Goal: Information Seeking & Learning: Learn about a topic

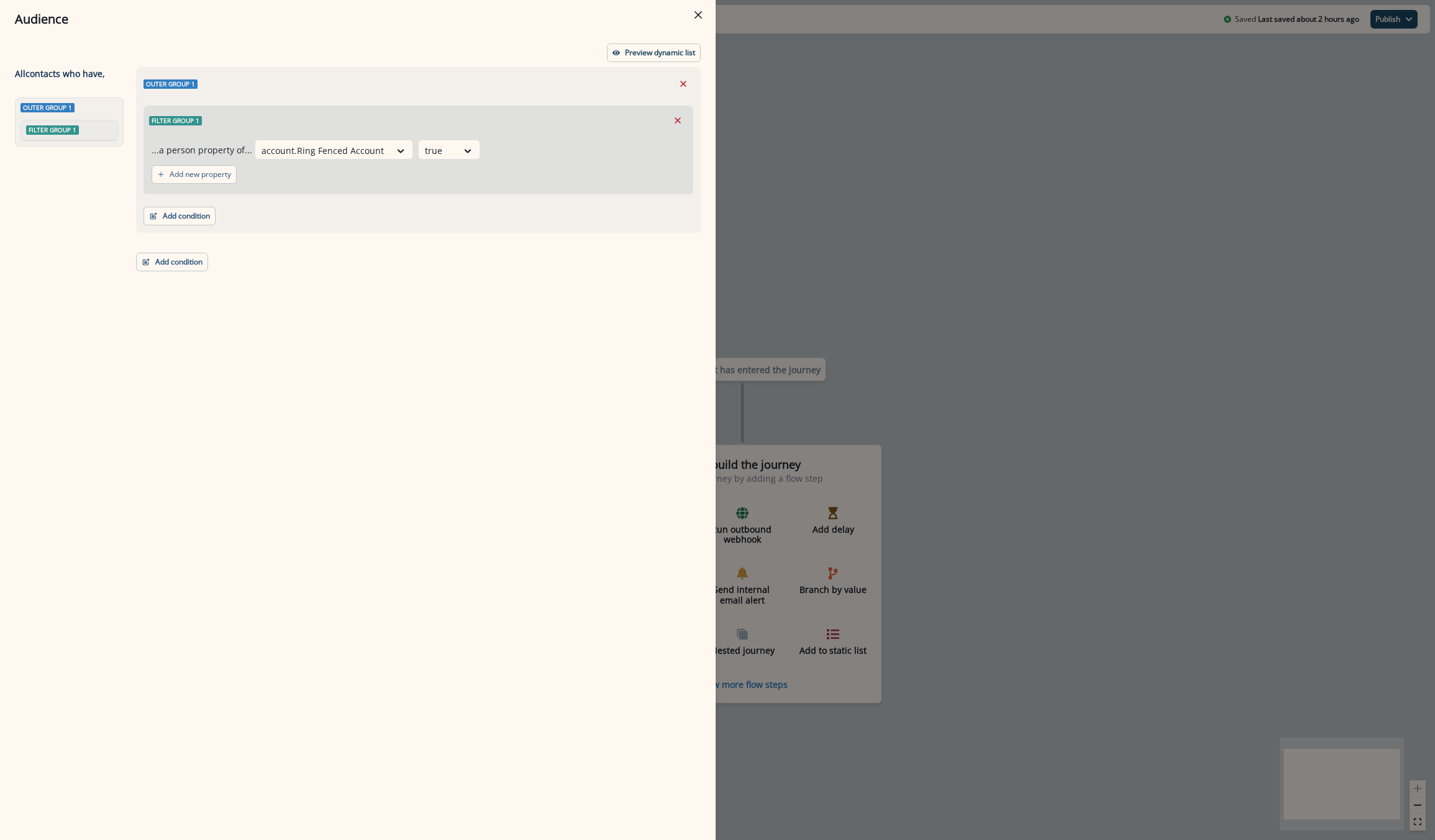
click at [881, 180] on div "Audience Preview dynamic list All contact s who have, Outer group 1 Filter grou…" at bounding box center [718, 420] width 1435 height 840
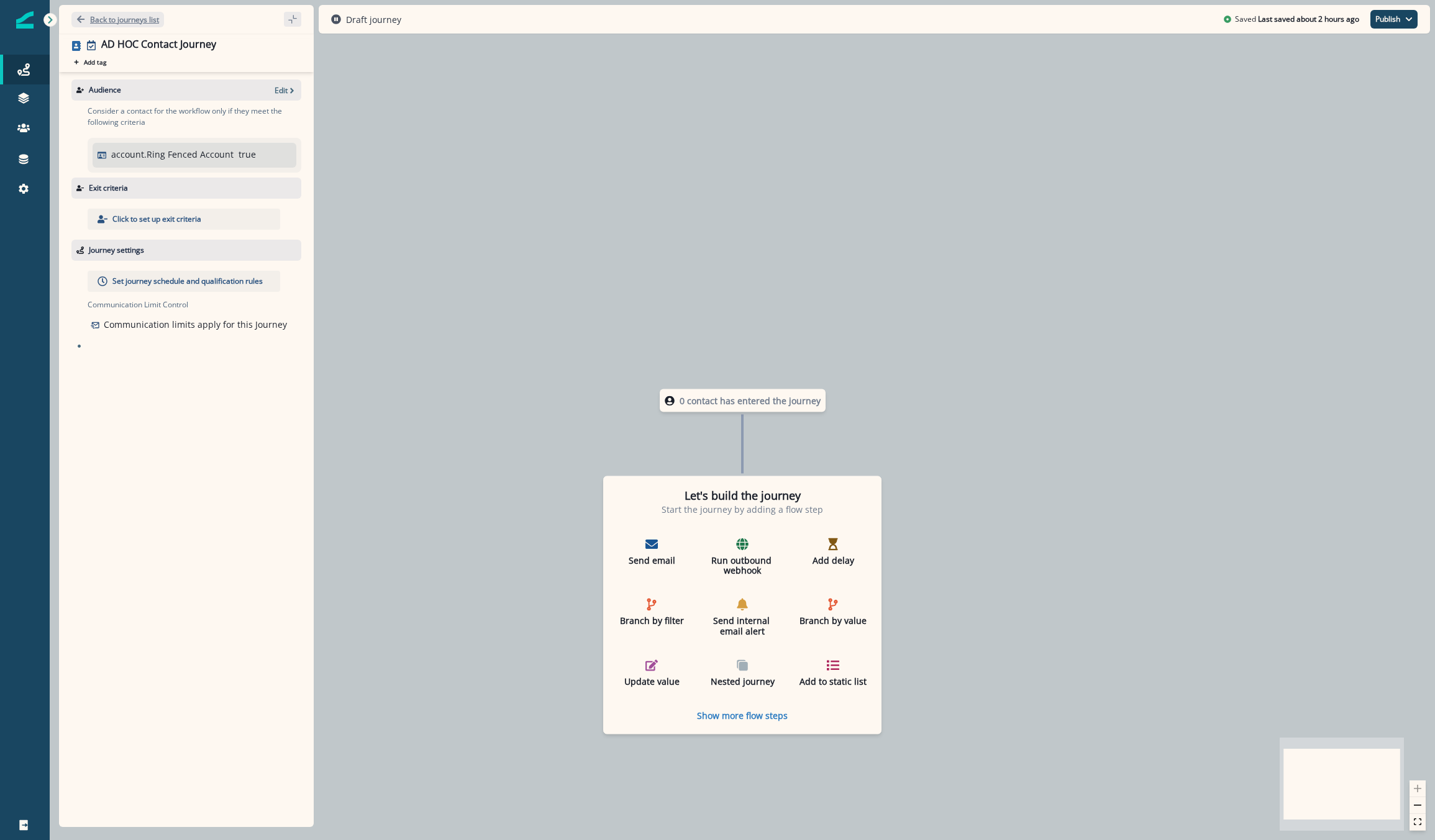
click at [109, 25] on button "Back to journeys list" at bounding box center [117, 20] width 92 height 16
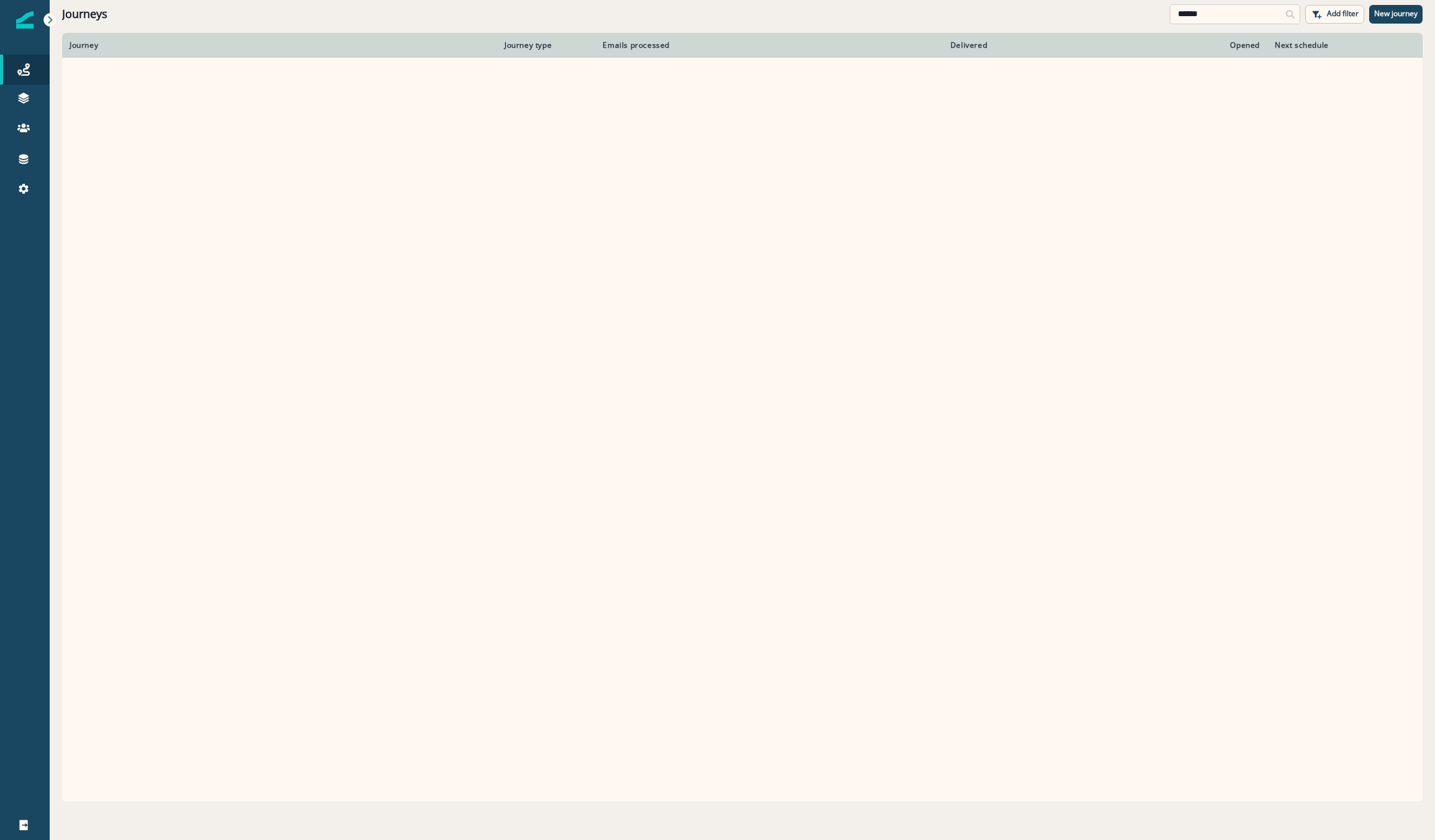
click at [1223, 12] on input "******" at bounding box center [1234, 14] width 131 height 20
drag, startPoint x: 1223, startPoint y: 12, endPoint x: 759, endPoint y: -40, distance: 466.9
click at [759, 0] on html "A newer version of [DOMAIN_NAME] is available. Refresh your page to load the la…" at bounding box center [718, 420] width 1435 height 840
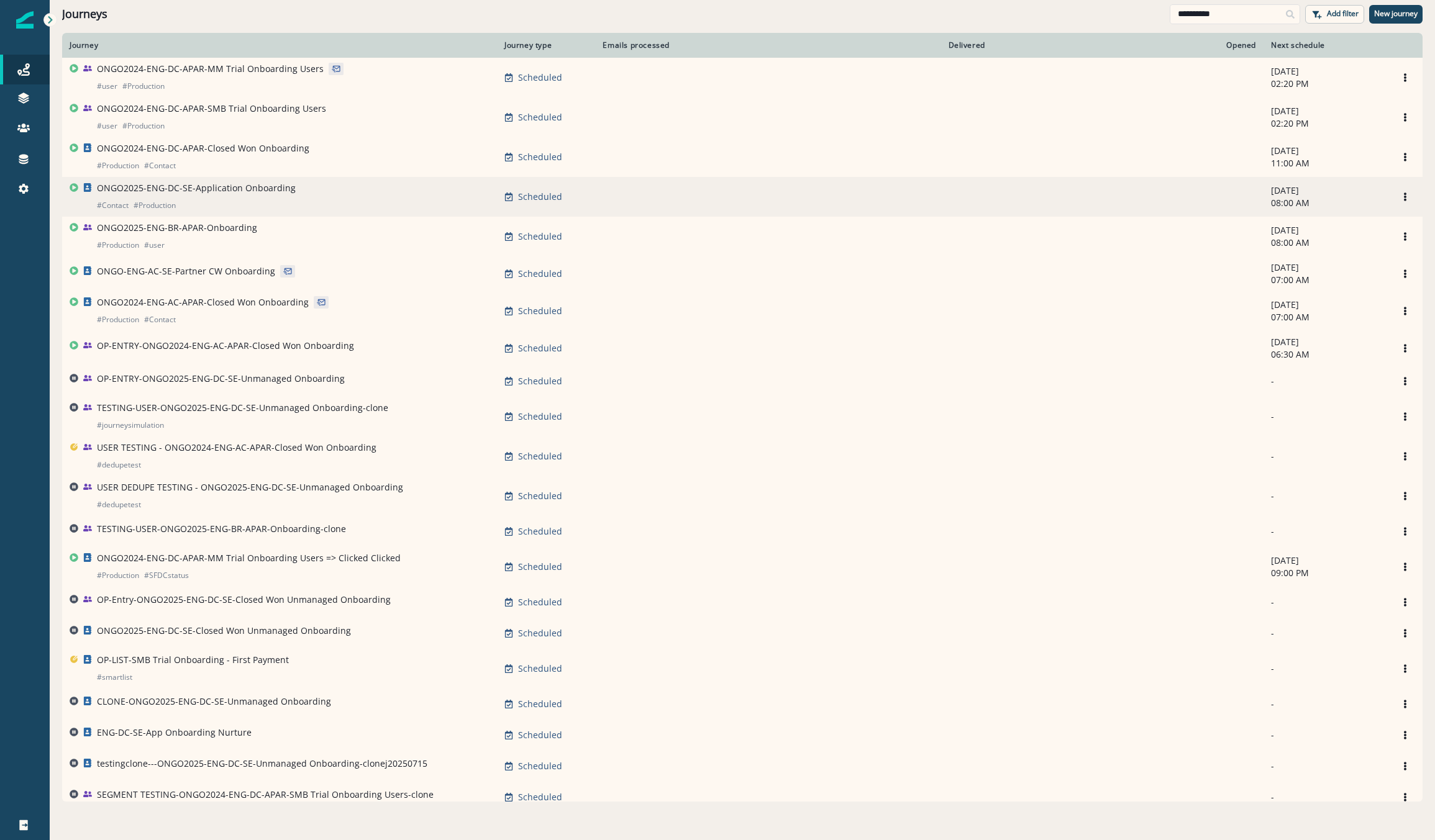
type input "**********"
click at [226, 193] on p "ONGO2025-ENG-DC-SE-Application Onboarding" at bounding box center [196, 188] width 199 height 12
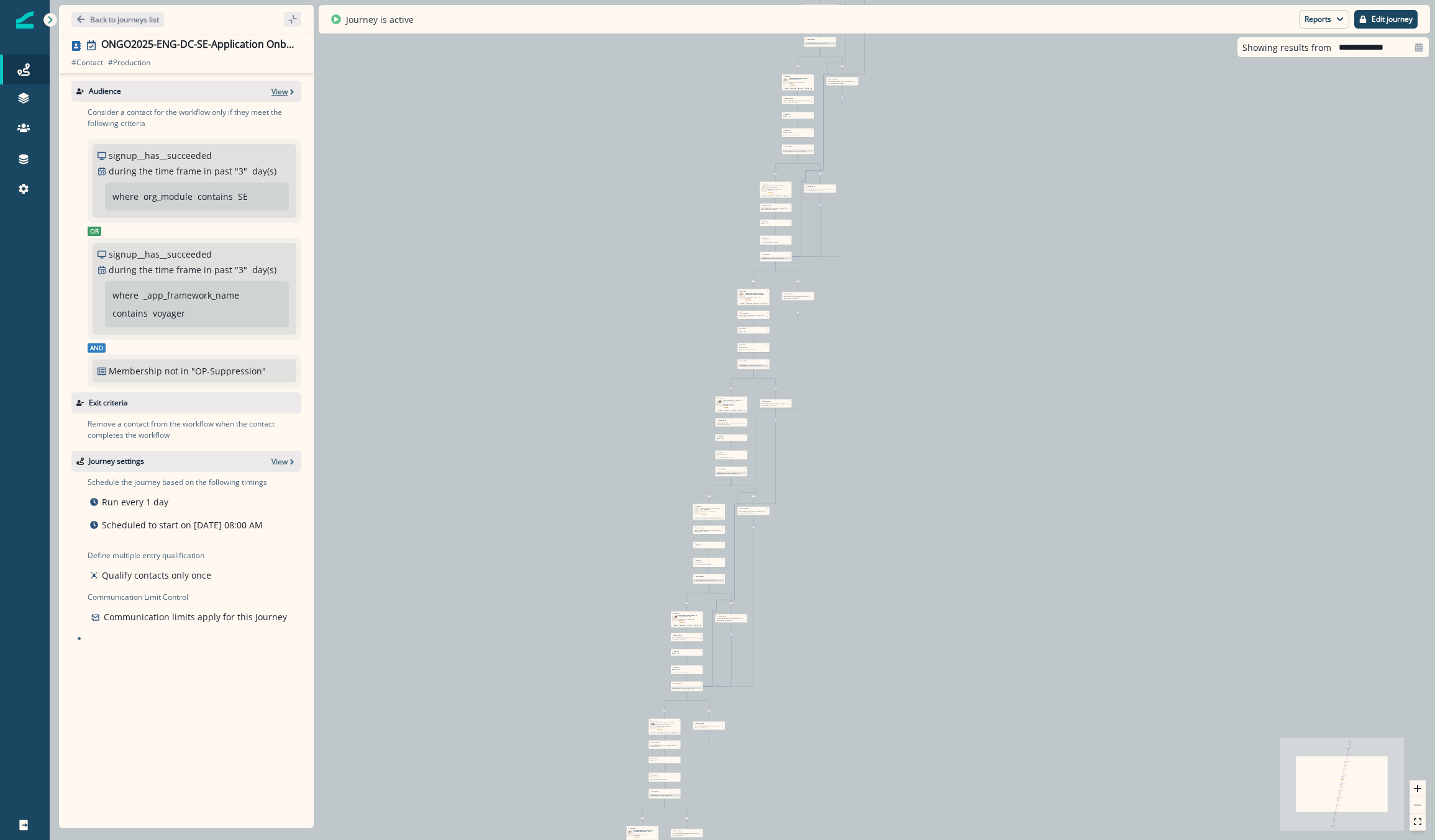
click at [286, 93] on p "View" at bounding box center [279, 92] width 16 height 10
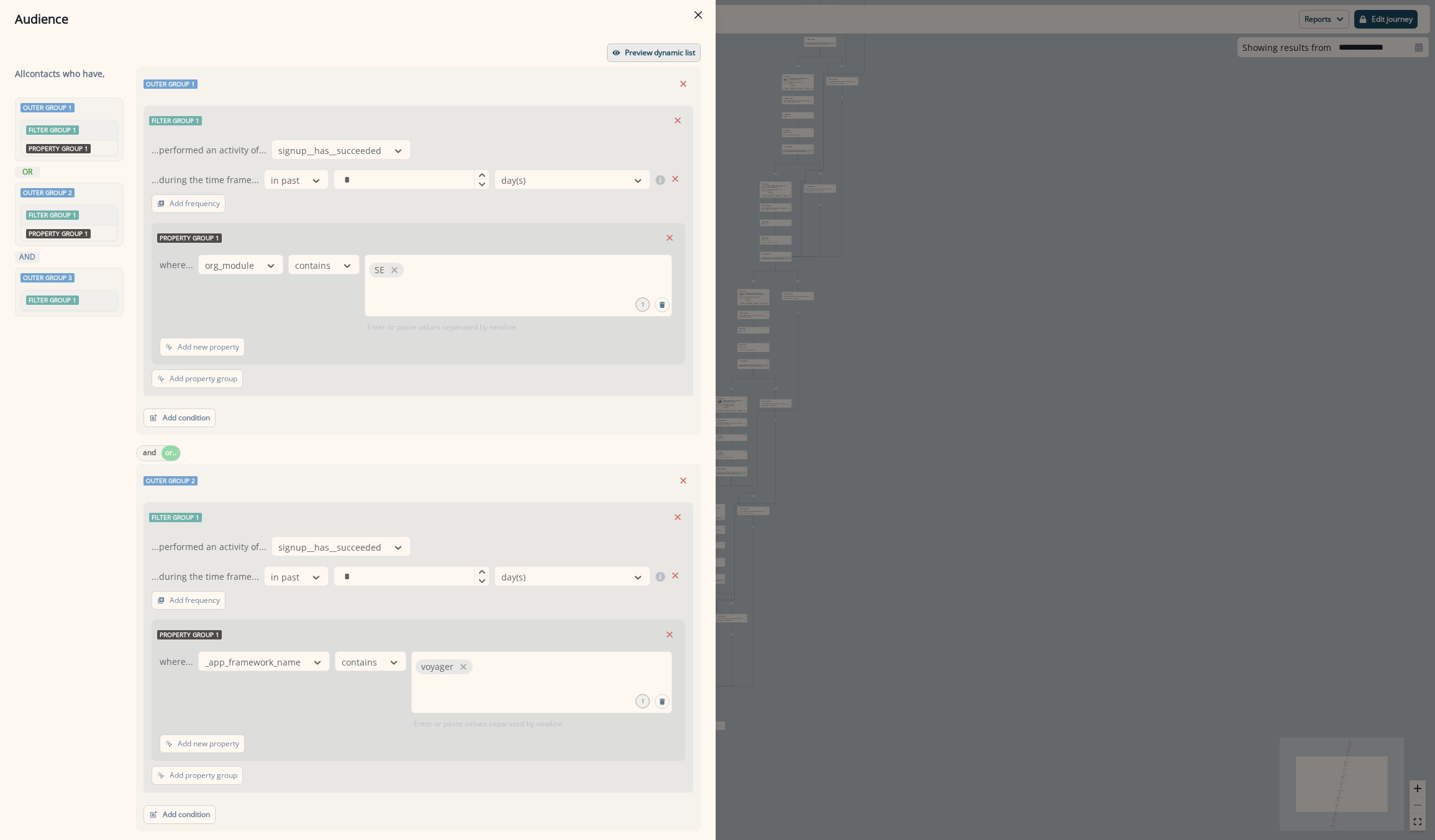
click at [631, 54] on p "Preview dynamic list" at bounding box center [660, 52] width 70 height 9
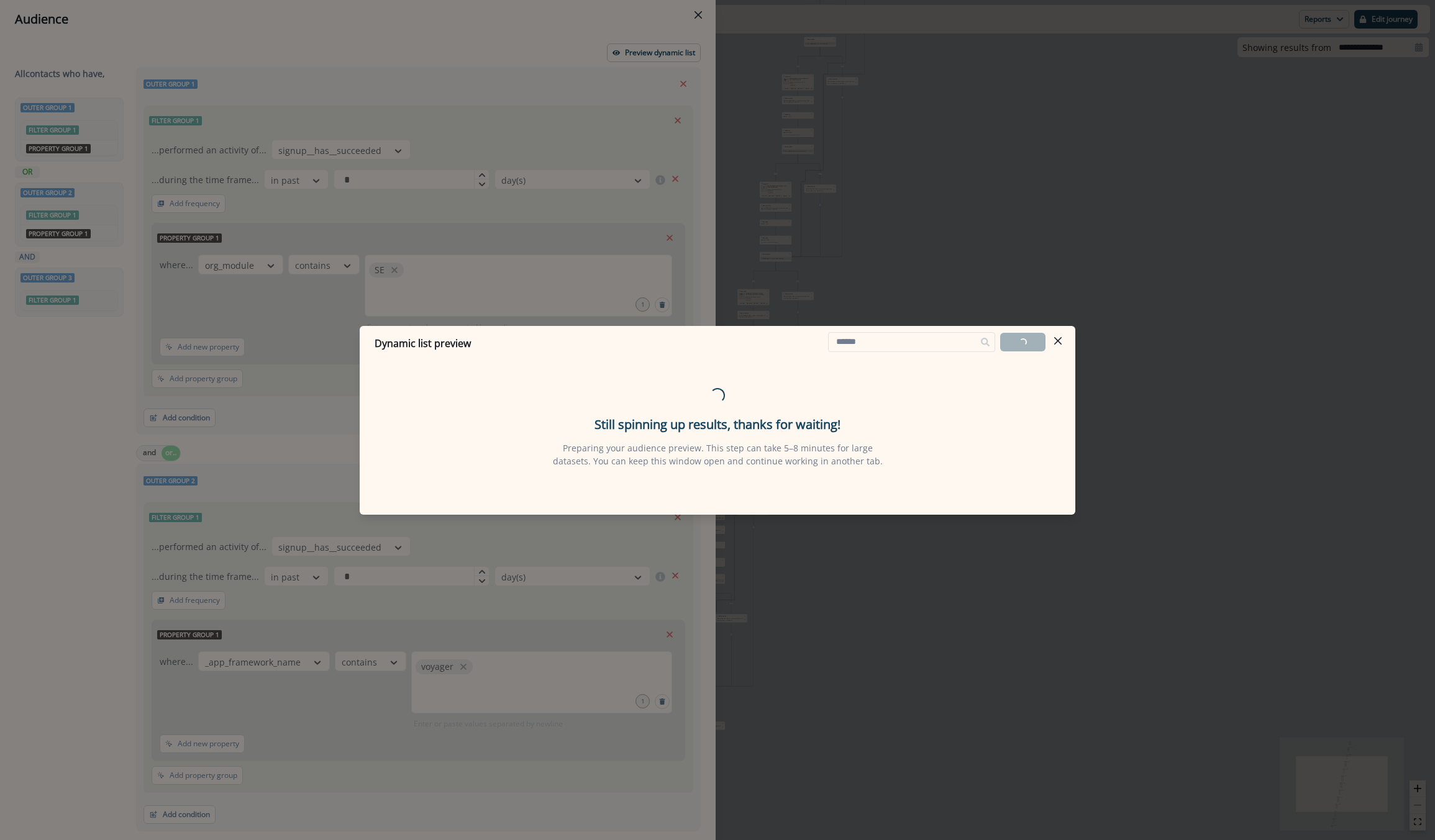
click at [1057, 341] on icon "Close" at bounding box center [1057, 340] width 7 height 7
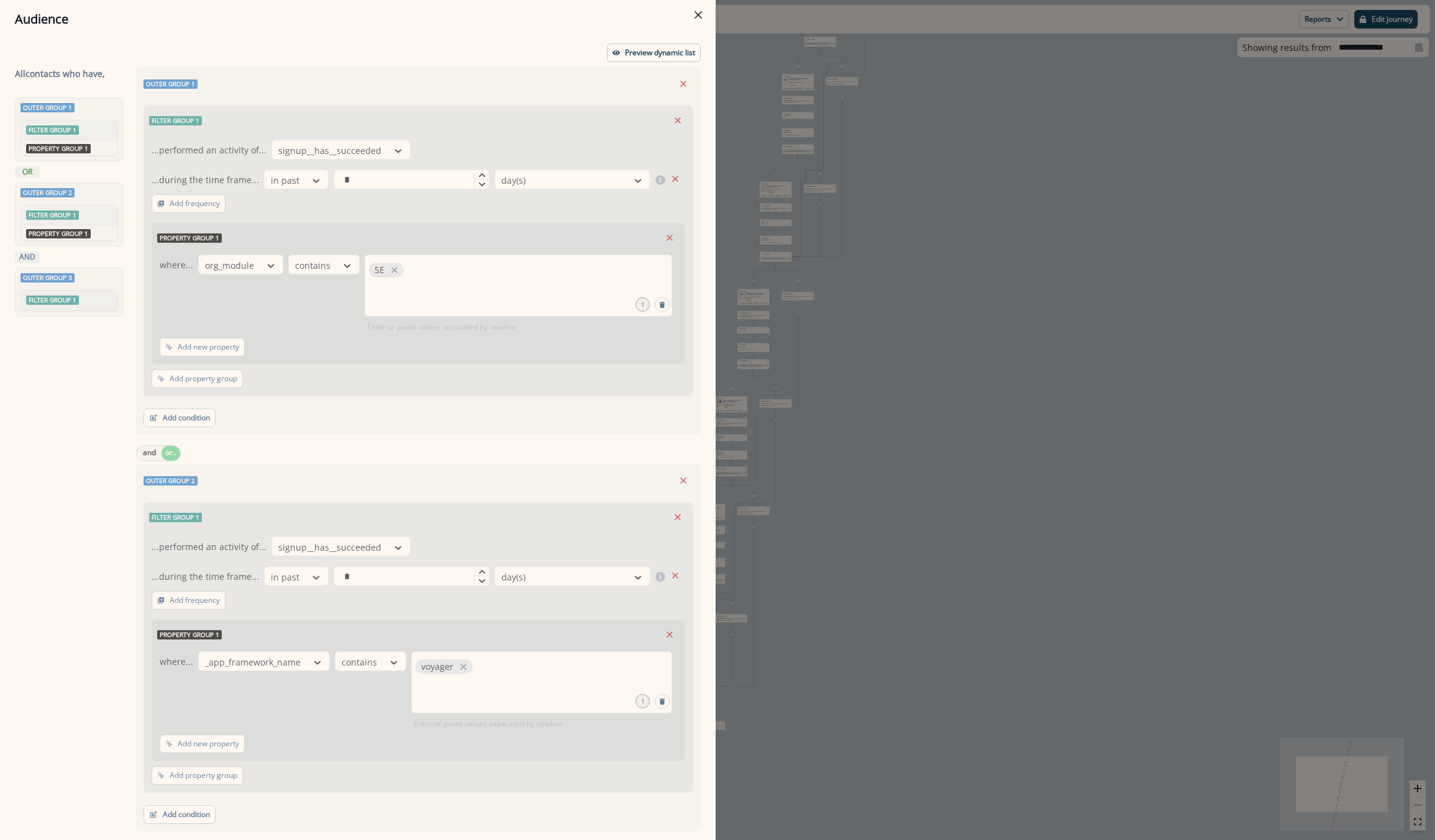
click at [1206, 79] on div "Audience Preview dynamic list All contact s who have, Outer group 1 Filter grou…" at bounding box center [718, 420] width 1435 height 840
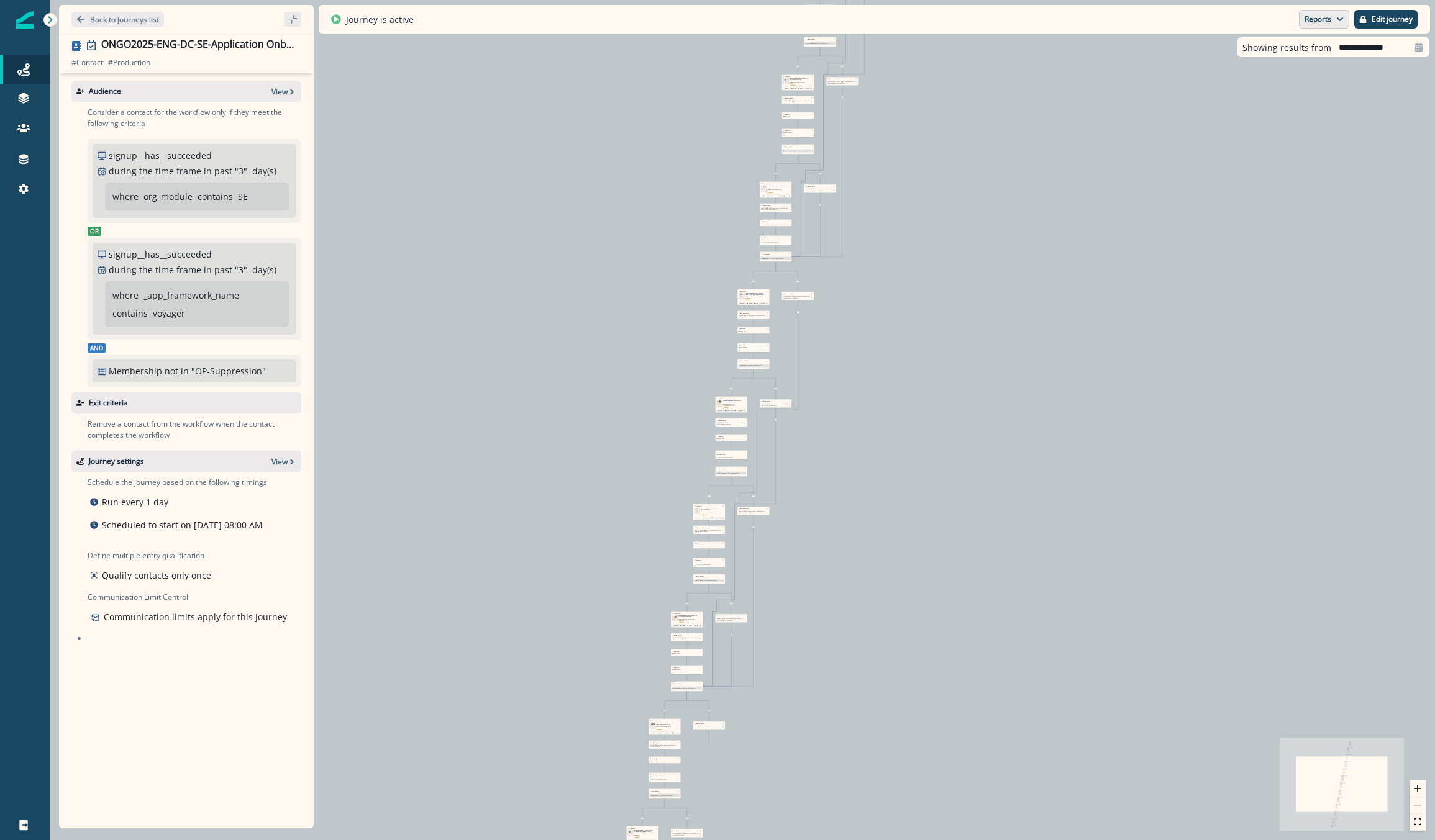
click at [1302, 19] on button "Reports" at bounding box center [1324, 19] width 51 height 18
click at [1260, 77] on p "Journey Member Report" at bounding box center [1283, 72] width 113 height 15
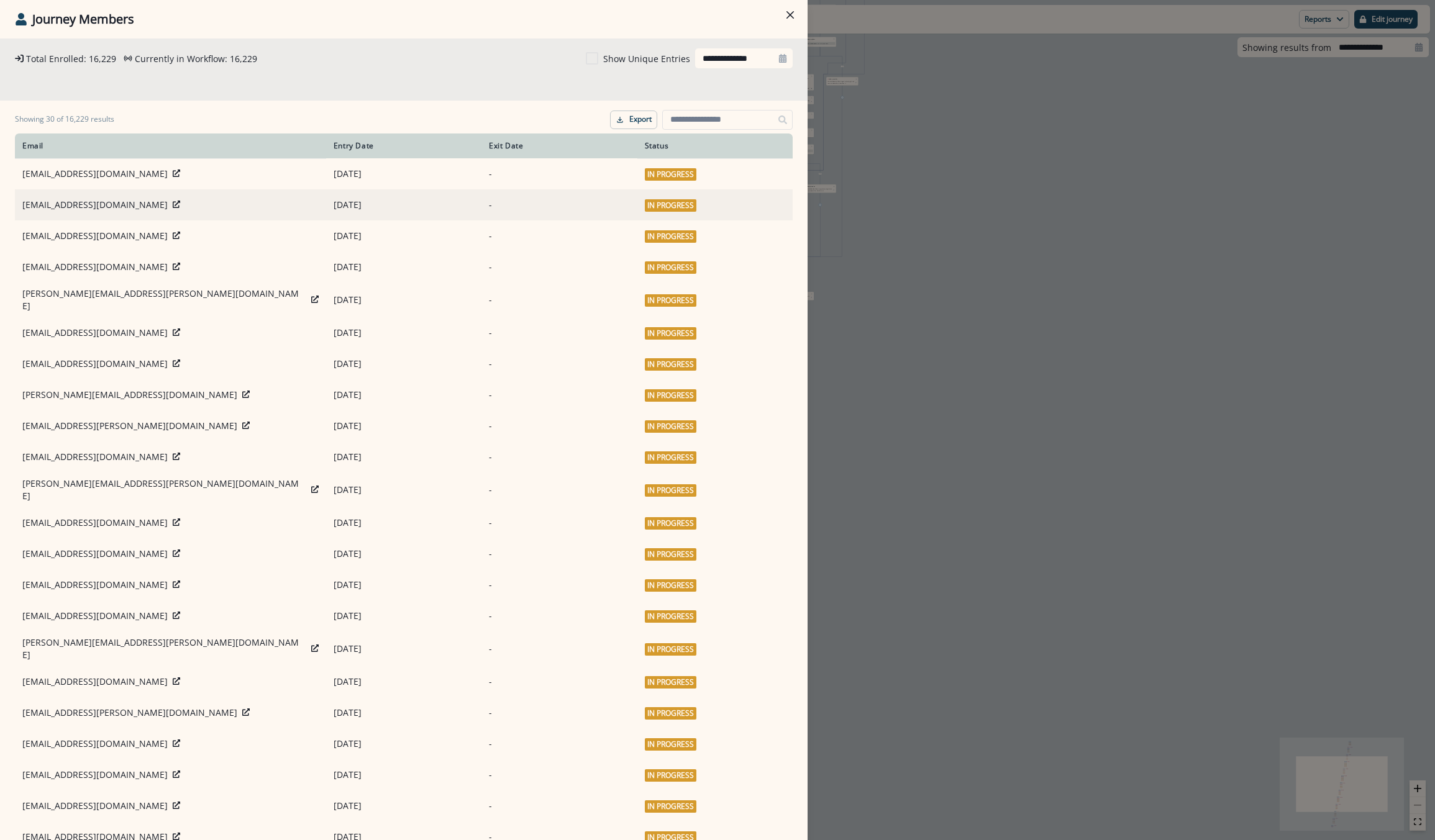
click at [174, 205] on icon at bounding box center [176, 204] width 7 height 7
click at [982, 351] on div "**********" at bounding box center [718, 420] width 1435 height 840
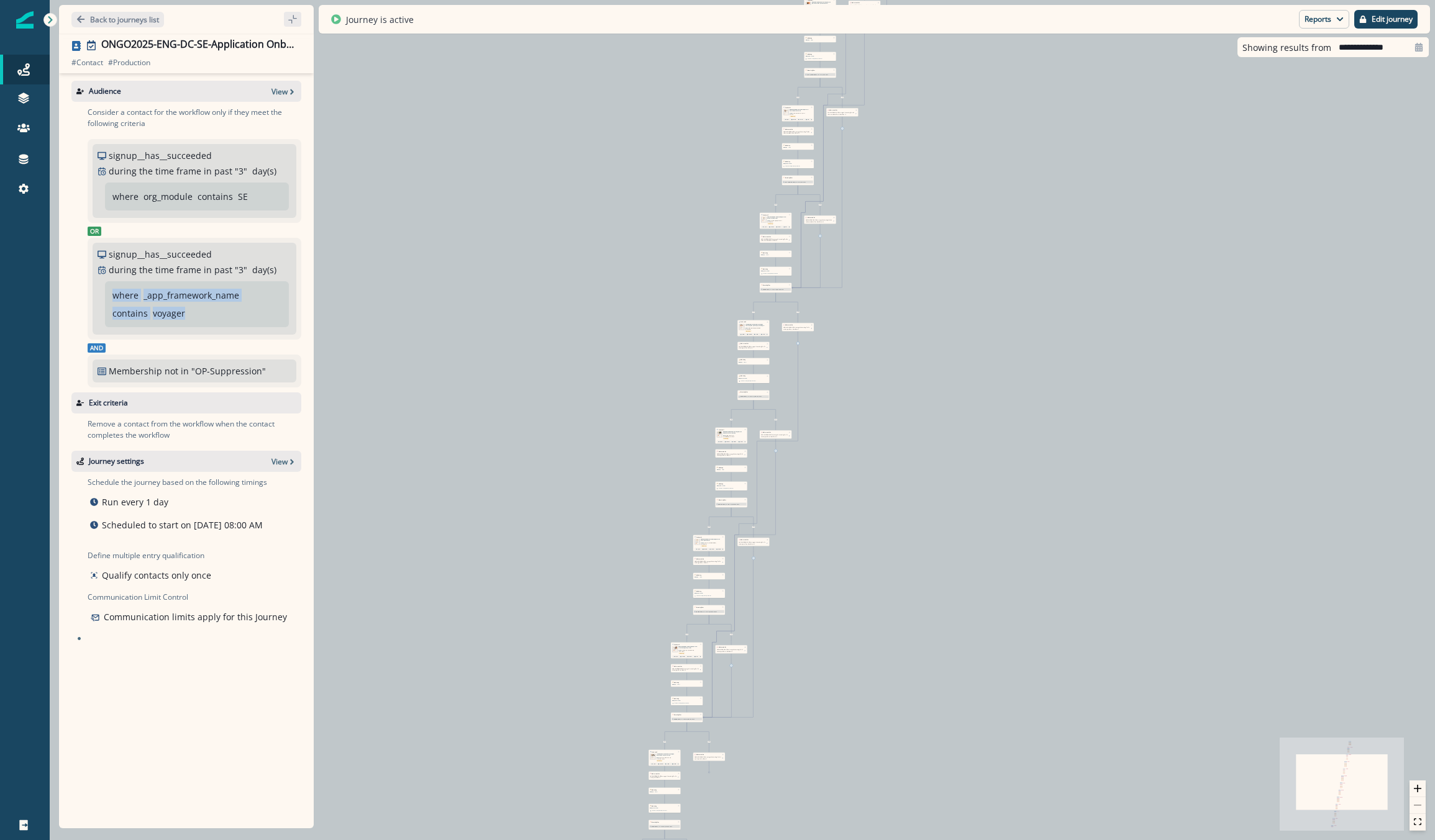
drag, startPoint x: 184, startPoint y: 311, endPoint x: 110, endPoint y: 289, distance: 77.2
click at [110, 289] on div "where _app_framework_name contains voyager" at bounding box center [197, 304] width 184 height 46
click at [218, 201] on p "contains" at bounding box center [215, 197] width 35 height 13
drag, startPoint x: 188, startPoint y: 311, endPoint x: 169, endPoint y: 304, distance: 20.2
click at [169, 304] on div "where _app_framework_name contains voyager" at bounding box center [194, 304] width 164 height 31
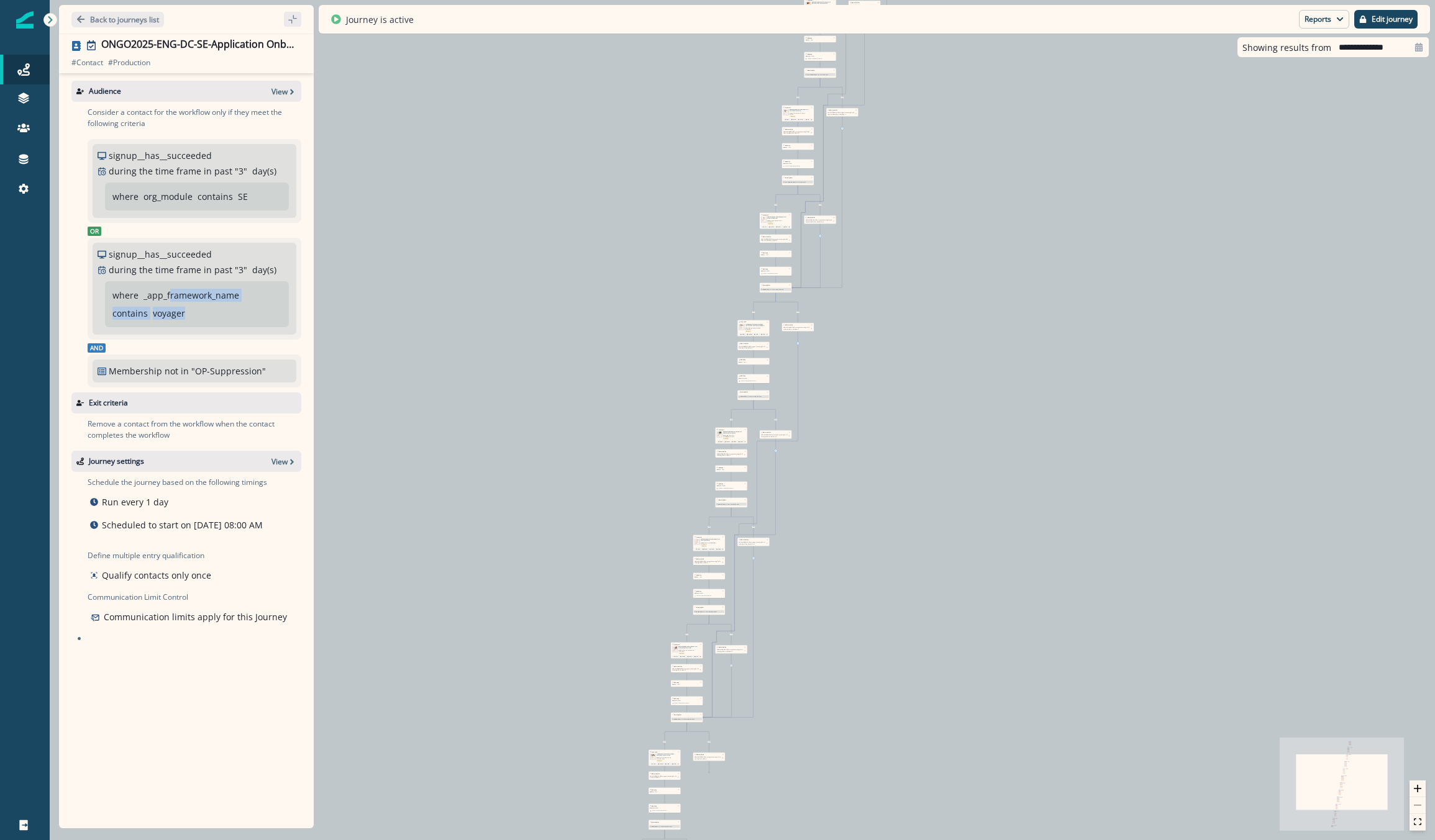
click at [213, 304] on div "where _app_framework_name contains voyager" at bounding box center [194, 304] width 164 height 31
drag, startPoint x: 146, startPoint y: 311, endPoint x: 193, endPoint y: 308, distance: 47.1
click at [193, 308] on div "where _app_framework_name contains voyager" at bounding box center [194, 304] width 164 height 31
drag, startPoint x: 22, startPoint y: 155, endPoint x: 23, endPoint y: 178, distance: 23.0
click at [22, 155] on icon at bounding box center [24, 159] width 9 height 10
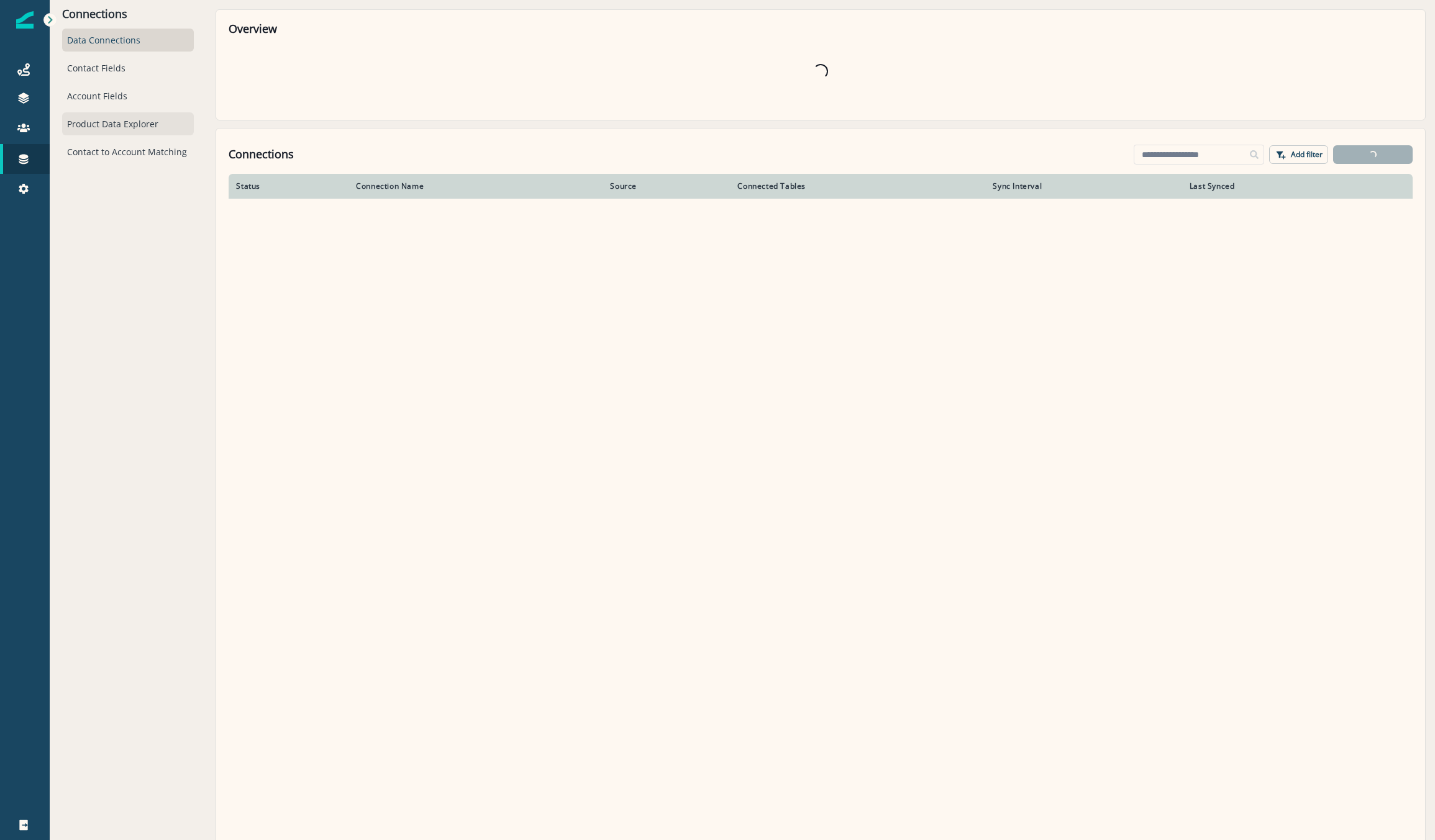
click at [72, 127] on div "Product Data Explorer" at bounding box center [128, 123] width 132 height 23
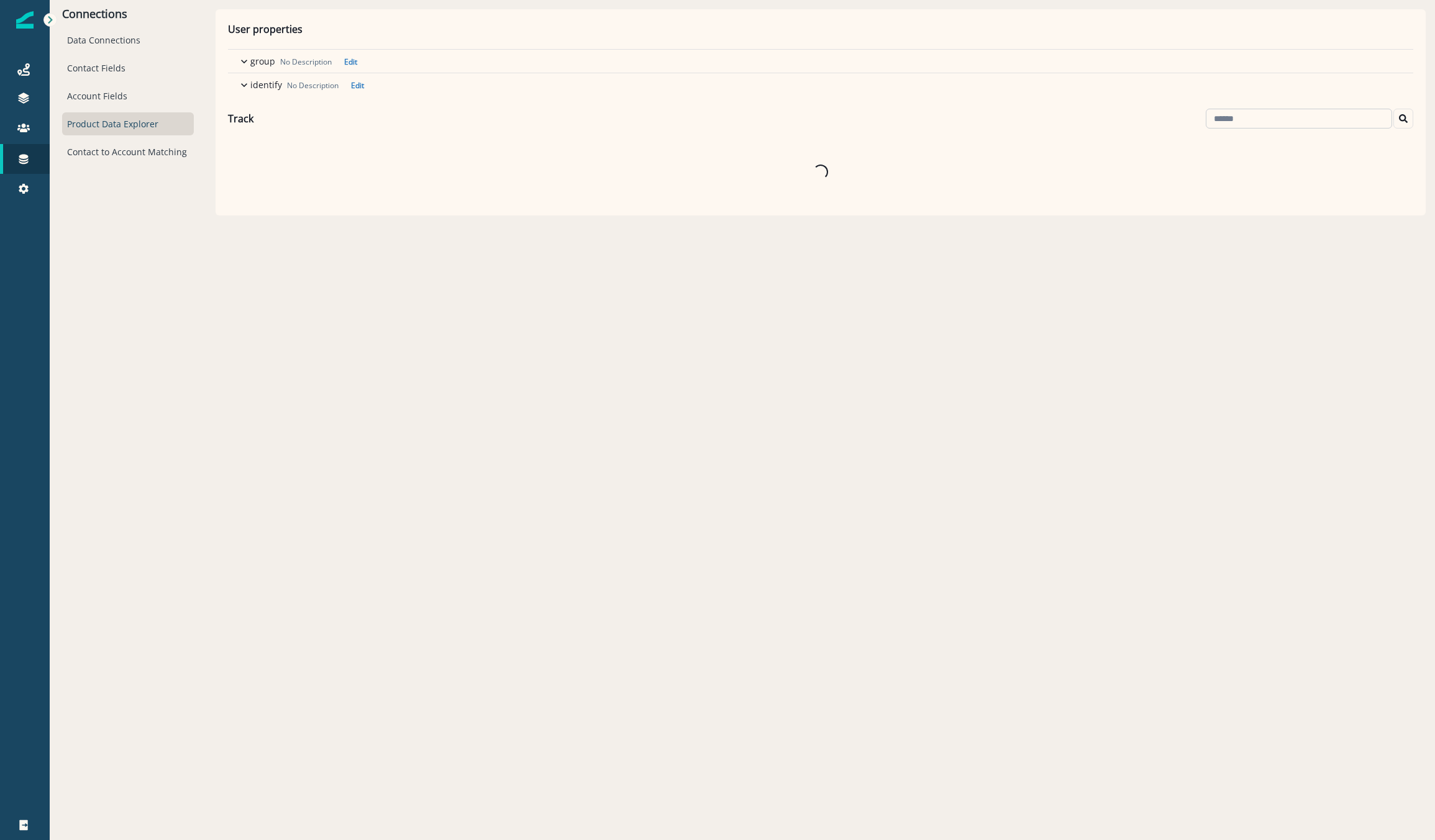
click at [1236, 123] on input at bounding box center [1299, 119] width 186 height 20
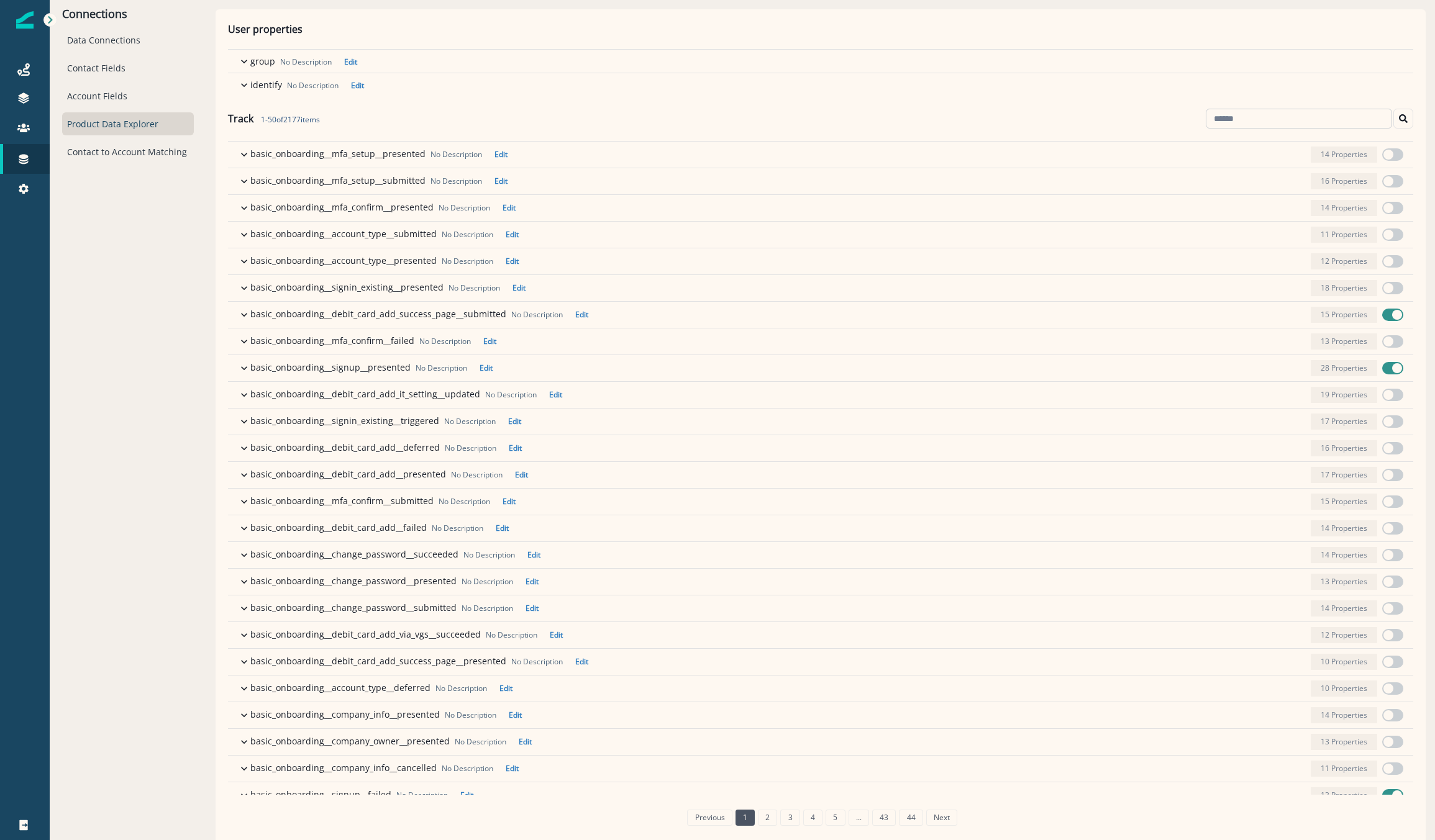
click at [1236, 119] on input at bounding box center [1299, 119] width 186 height 20
type input "******"
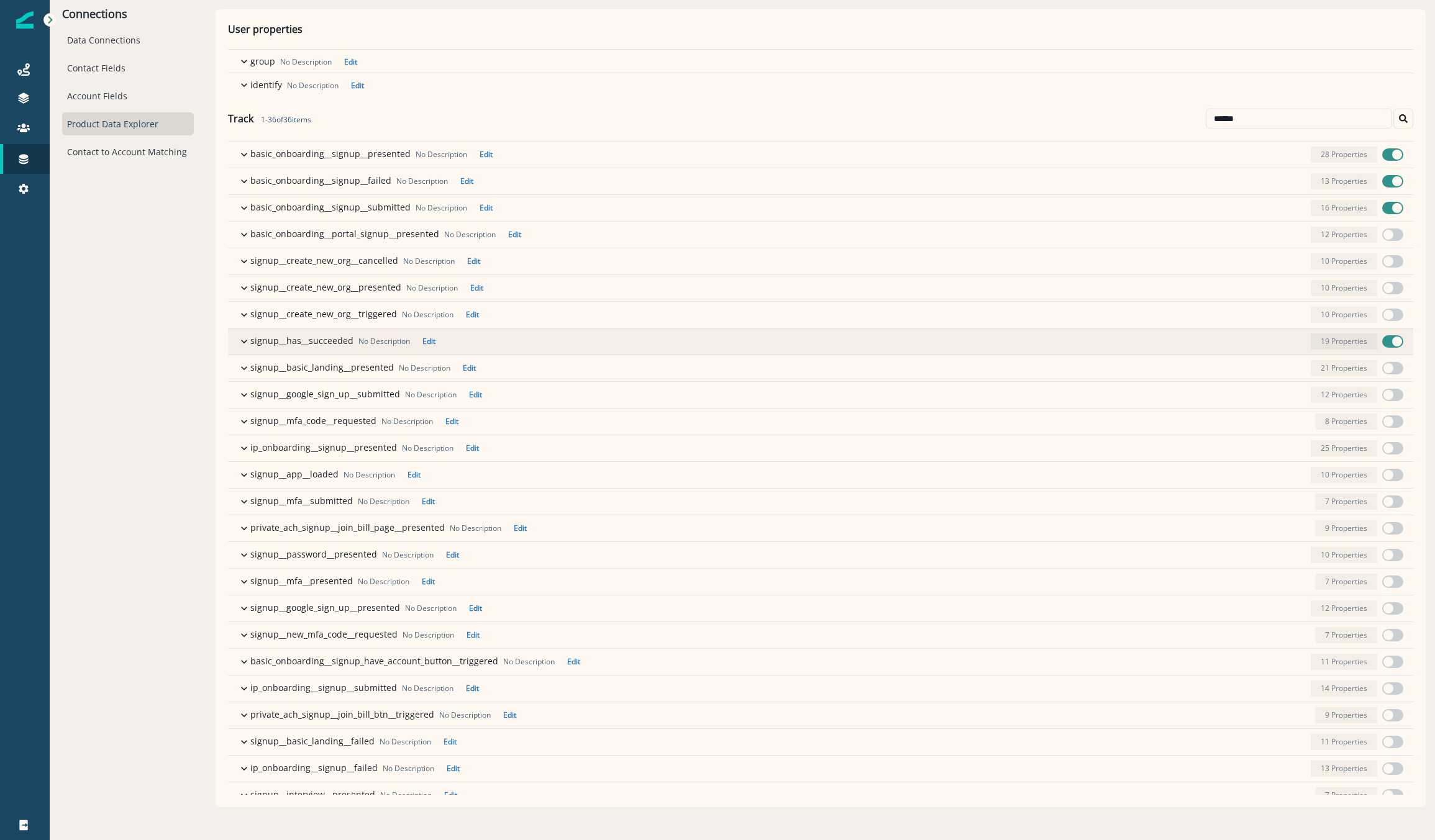
click at [242, 342] on icon "button" at bounding box center [244, 341] width 12 height 12
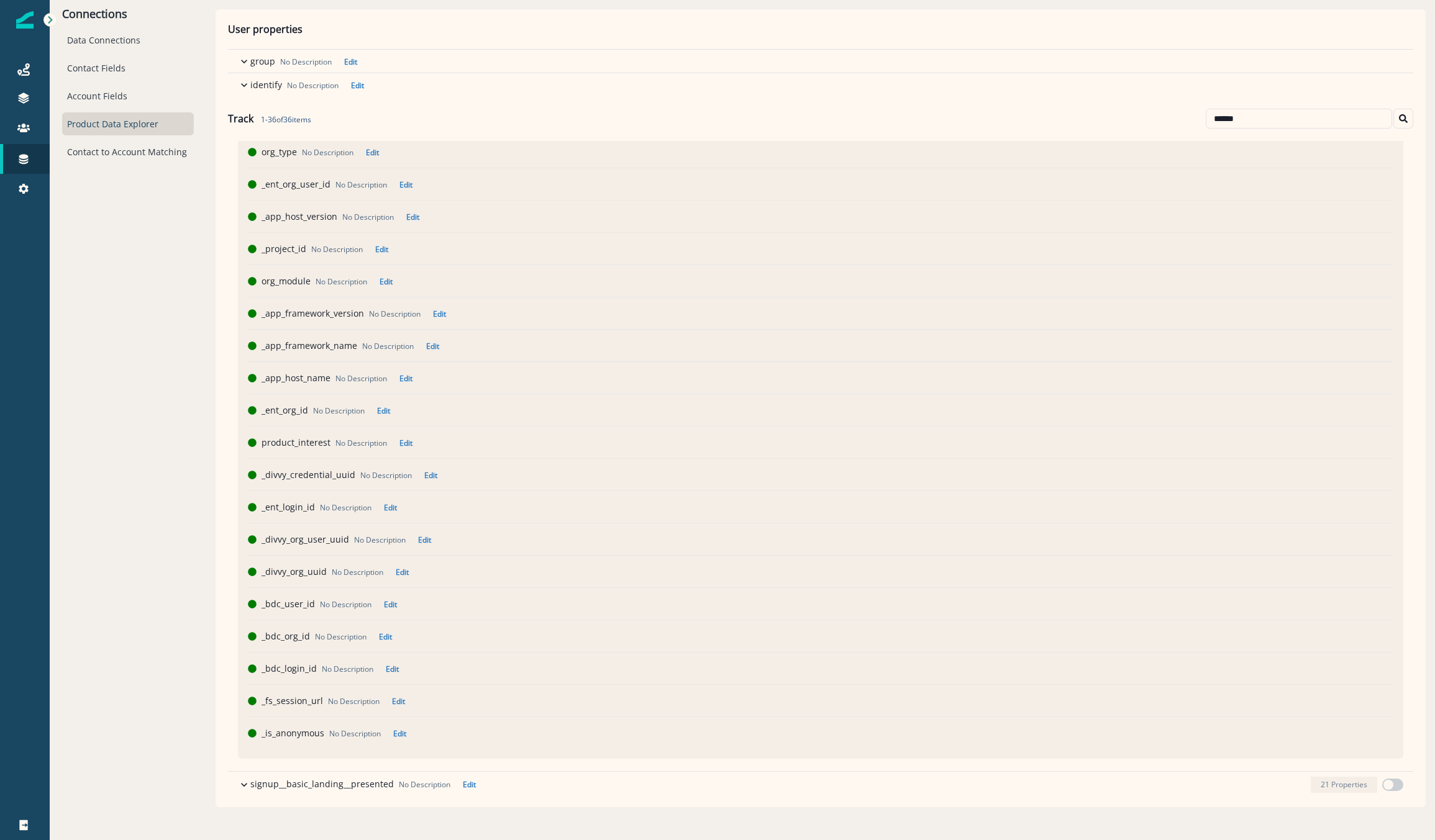
scroll to position [62, 0]
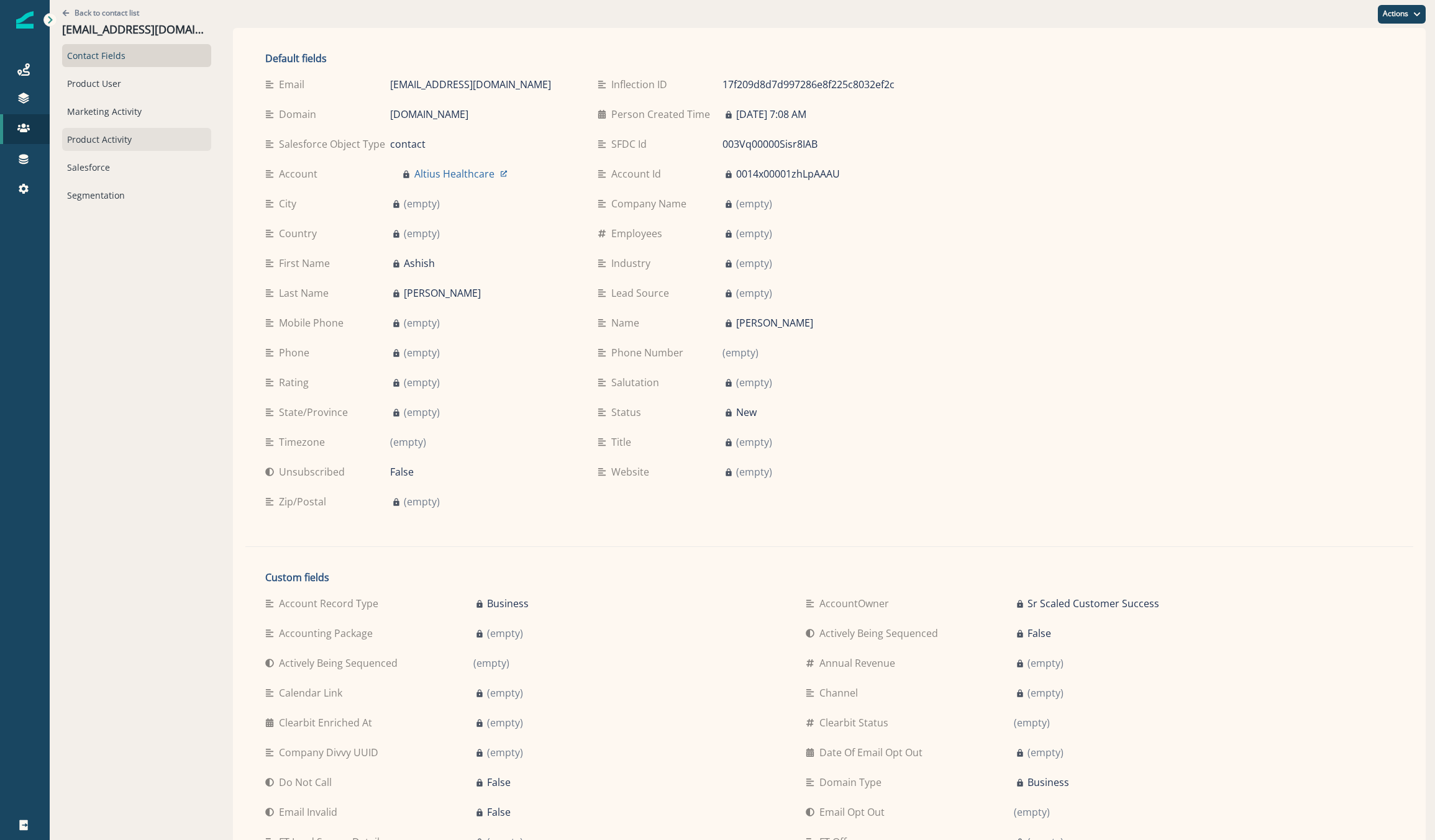
click at [98, 135] on div "Product Activity" at bounding box center [136, 139] width 149 height 23
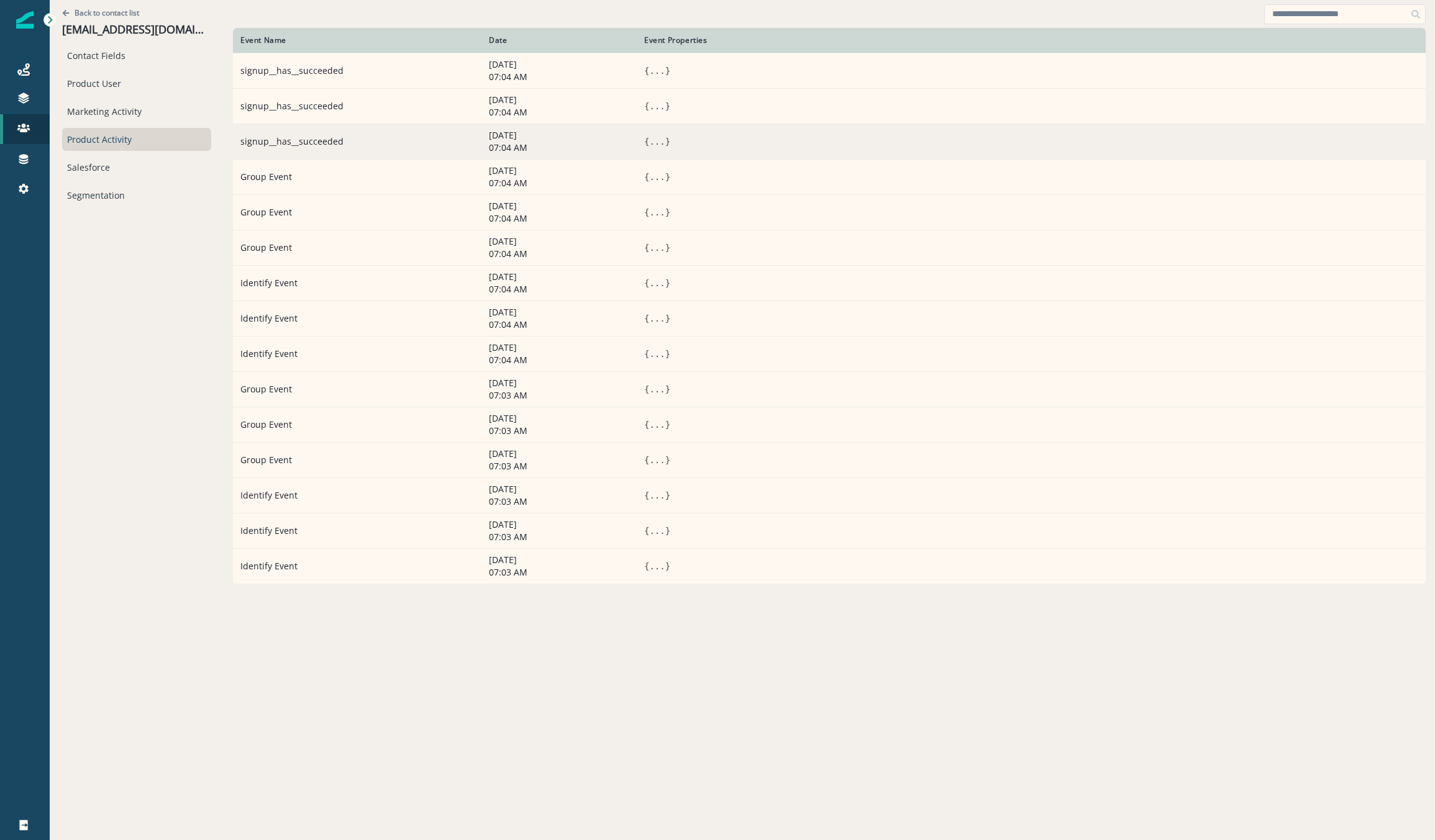
click at [655, 137] on button "..." at bounding box center [657, 141] width 16 height 12
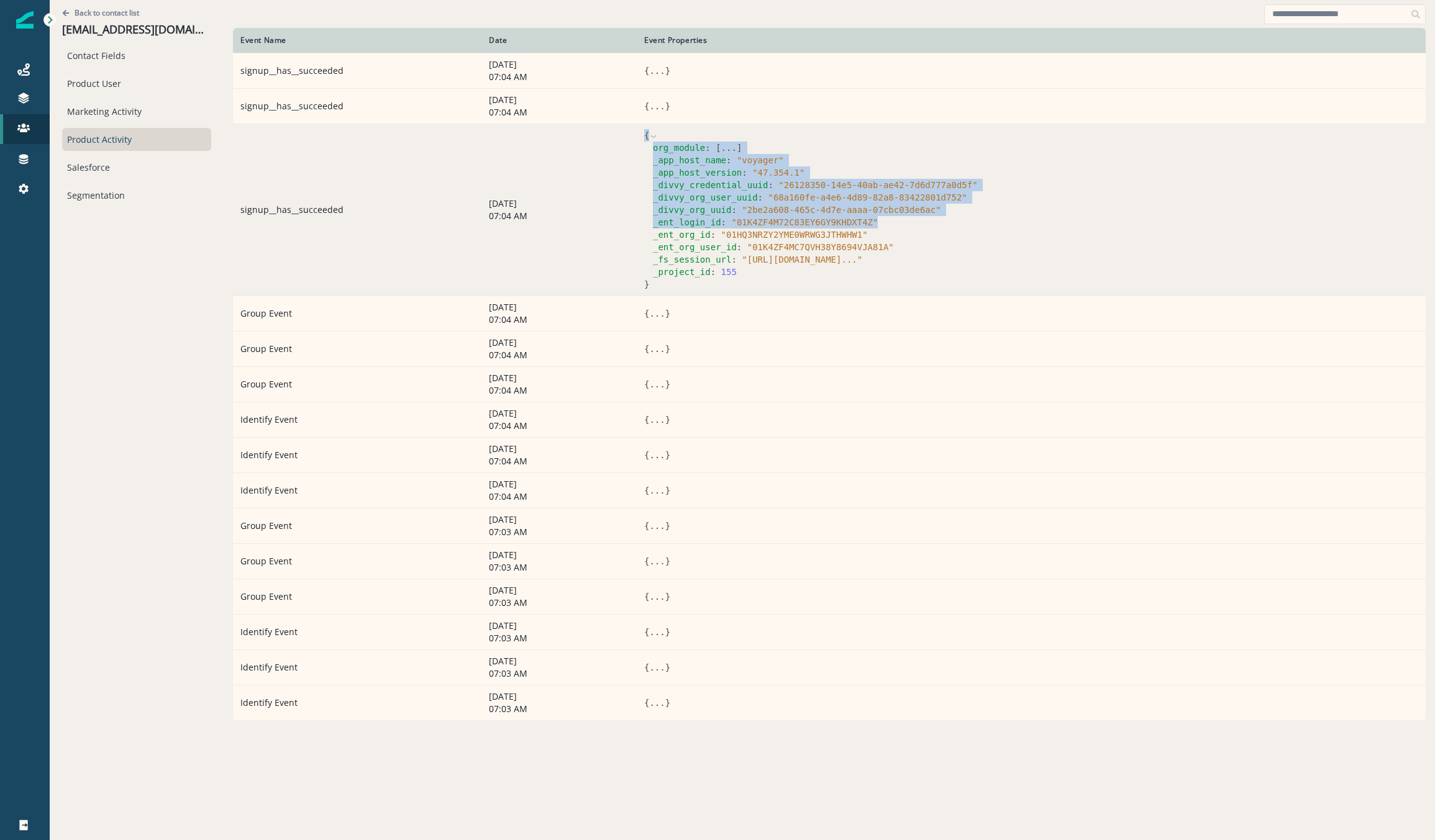
drag, startPoint x: 864, startPoint y: 222, endPoint x: 575, endPoint y: 241, distance: 289.6
click at [575, 241] on tr "signup__has__succeeded September 15, 2025 07:04 AM { org_module : [ ... ] _app_…" at bounding box center [829, 209] width 1192 height 172
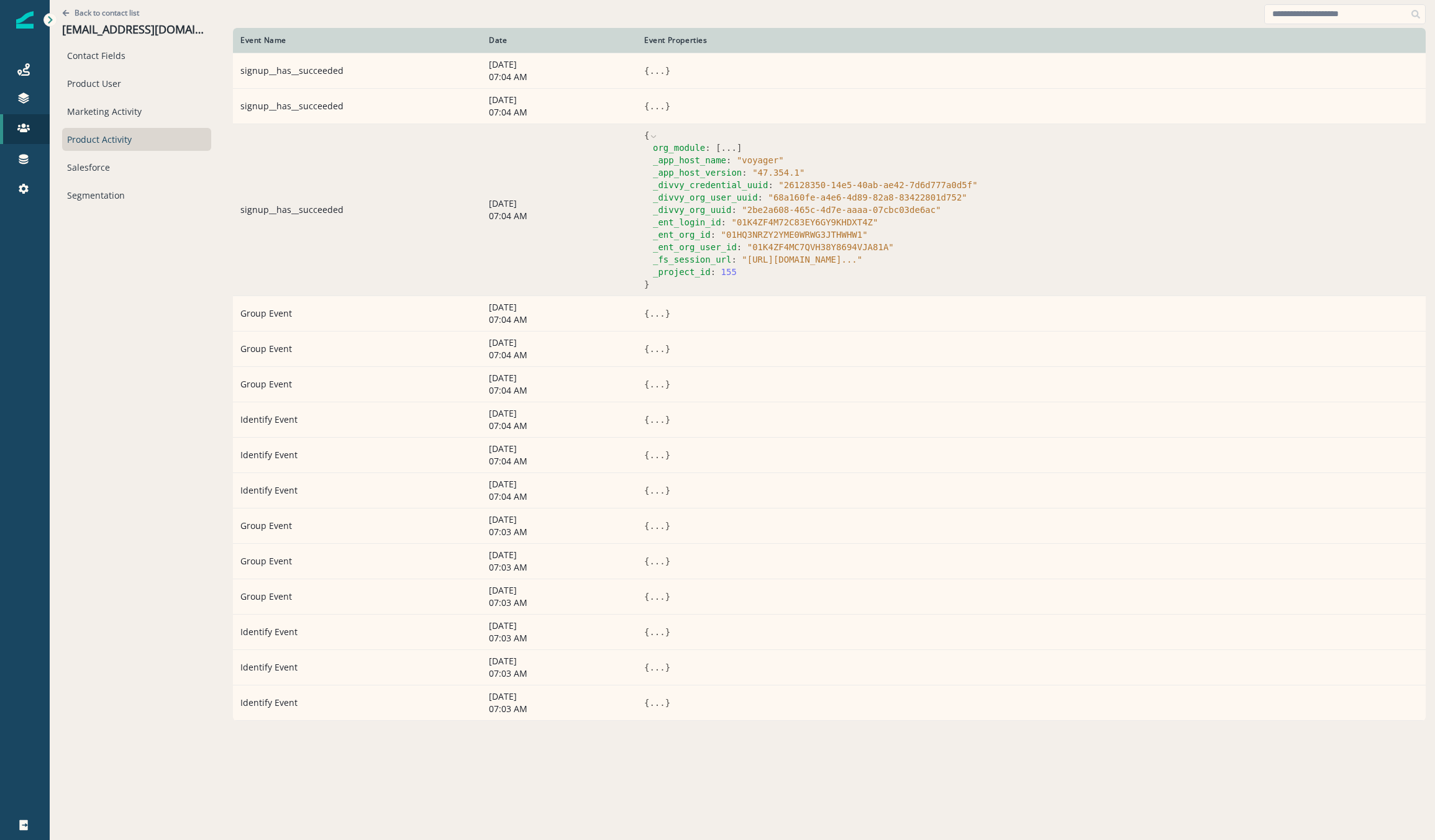
click at [964, 273] on div "_project_id : 155" at bounding box center [1035, 271] width 765 height 12
